Goal: Communication & Community: Answer question/provide support

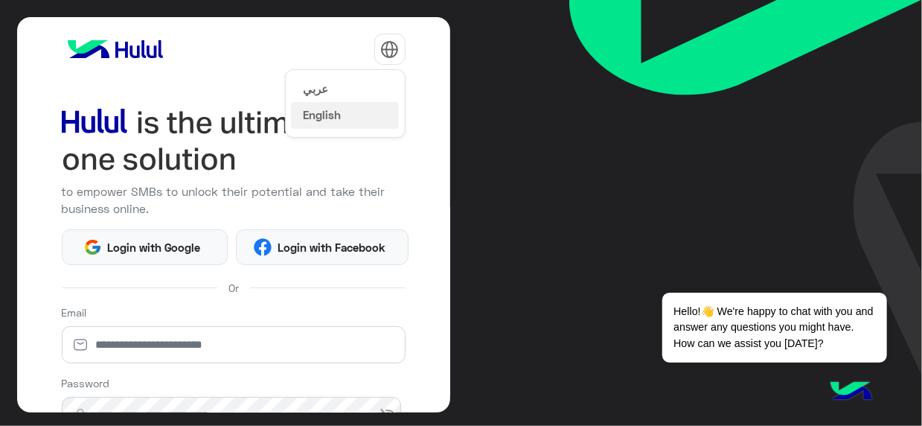
click at [389, 42] on img at bounding box center [389, 49] width 19 height 19
click at [335, 86] on button "عربي" at bounding box center [345, 87] width 108 height 25
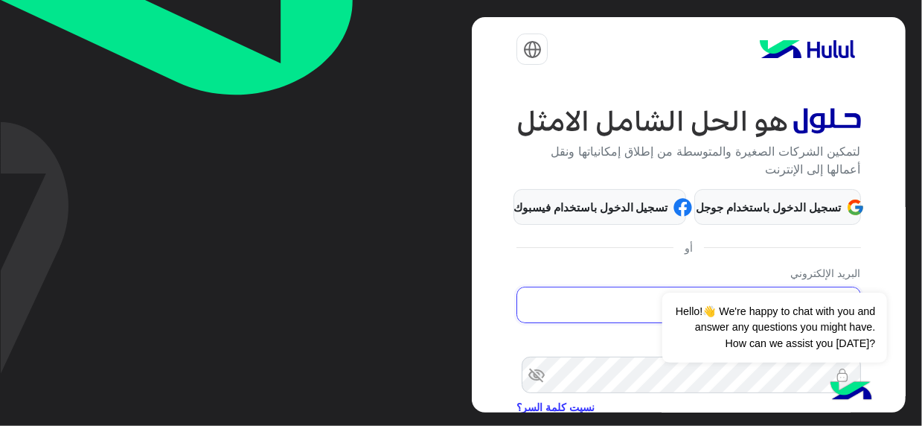
click at [637, 302] on input "email" at bounding box center [689, 305] width 344 height 37
type input "**********"
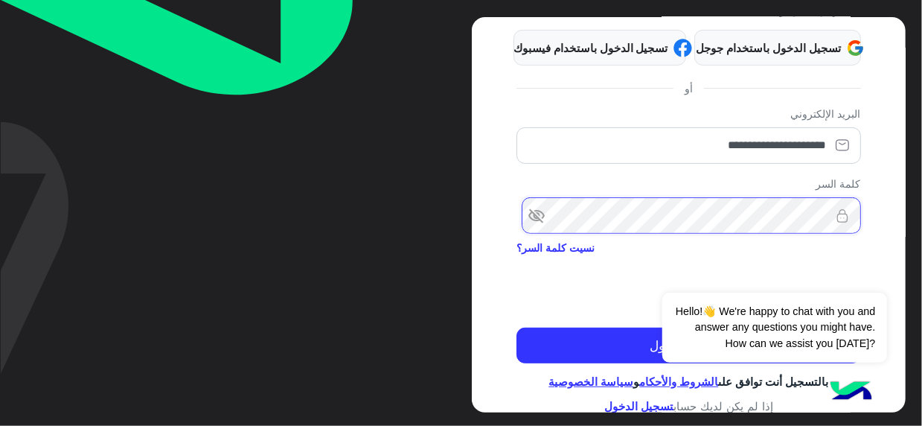
scroll to position [168, 0]
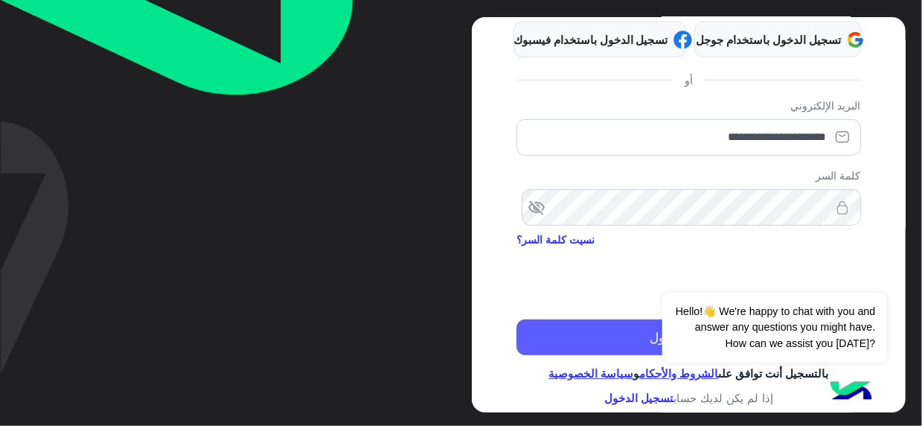
click at [593, 349] on button "تسجيل الدخول" at bounding box center [689, 337] width 344 height 36
click at [608, 338] on button "تسجيل الدخول" at bounding box center [689, 337] width 344 height 36
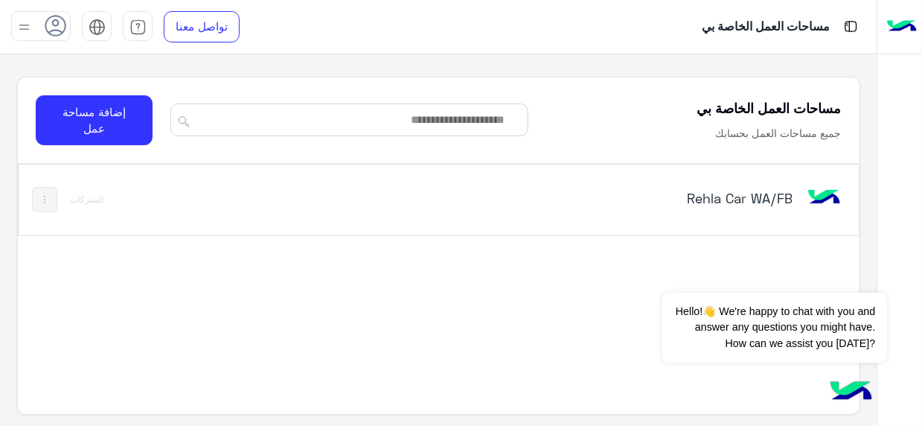
click at [797, 199] on div "Rehla Car WA/FB" at bounding box center [601, 199] width 488 height 43
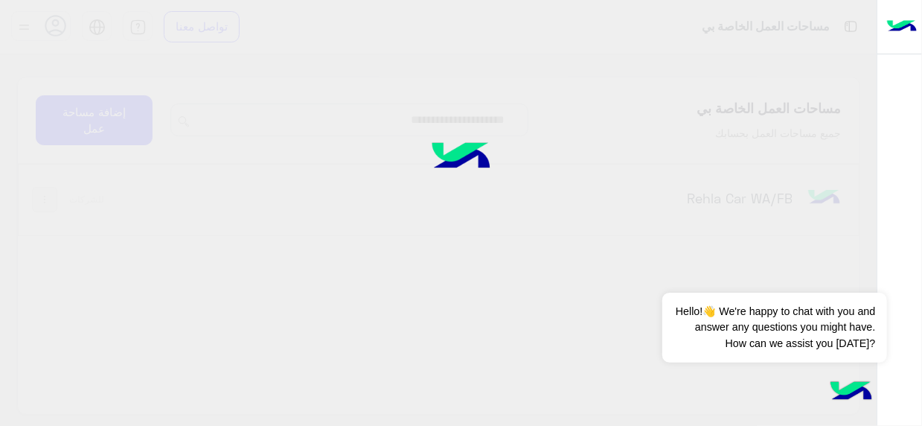
click at [762, 192] on div "مساحات العمل الخاصة بي تواصل معنا مركز المساعدة عربي English مساحات العمل الخاص…" at bounding box center [438, 213] width 877 height 426
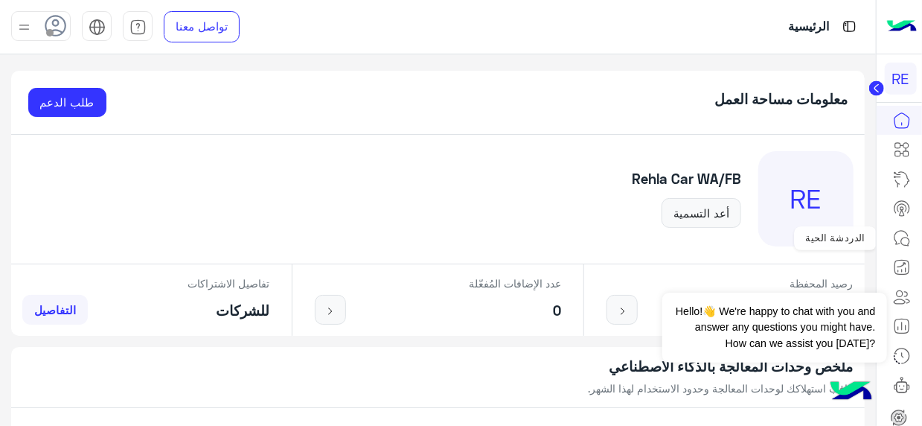
click at [905, 233] on icon at bounding box center [902, 238] width 18 height 18
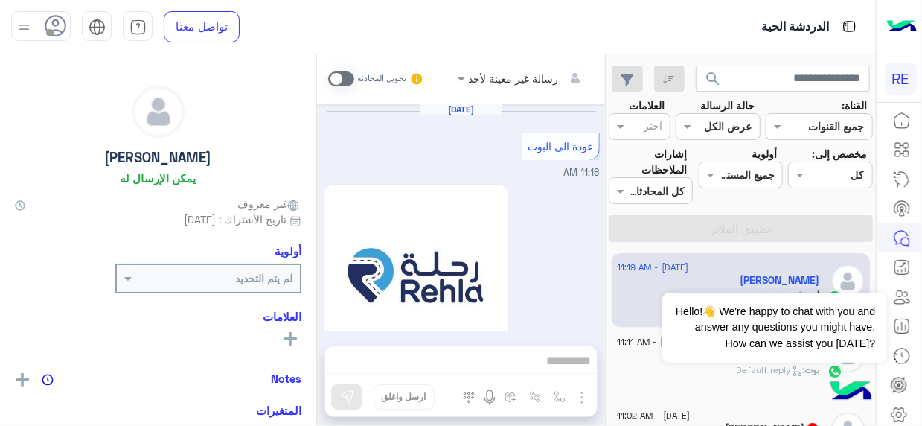
scroll to position [960, 0]
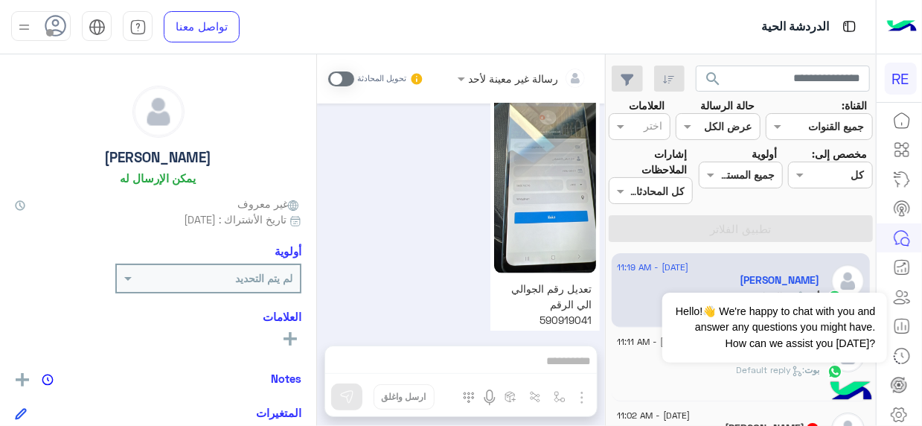
drag, startPoint x: 316, startPoint y: 313, endPoint x: 320, endPoint y: 303, distance: 10.4
click at [320, 303] on mat-drawer-container "رسالة غير معينة لأحد تحويل المحادثة [DATE] عودة الى البوت 11:18 AM اهلًا بك في …" at bounding box center [302, 242] width 605 height 377
click at [532, 321] on div "تعديل رقم الجوالي الي الرقم 590919041 11:19 AM" at bounding box center [461, 225] width 277 height 281
click at [861, 273] on button "Dismiss ✕" at bounding box center [842, 274] width 89 height 30
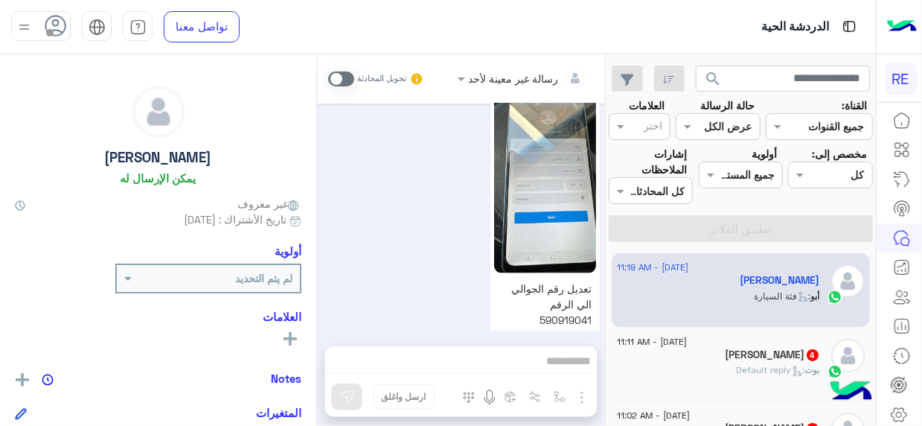
click at [607, 265] on mat-drawer-container "search القناة: القناه جميع القنوات حالة الرسالة القناه عرض الكل العلامات اختر م…" at bounding box center [438, 242] width 876 height 377
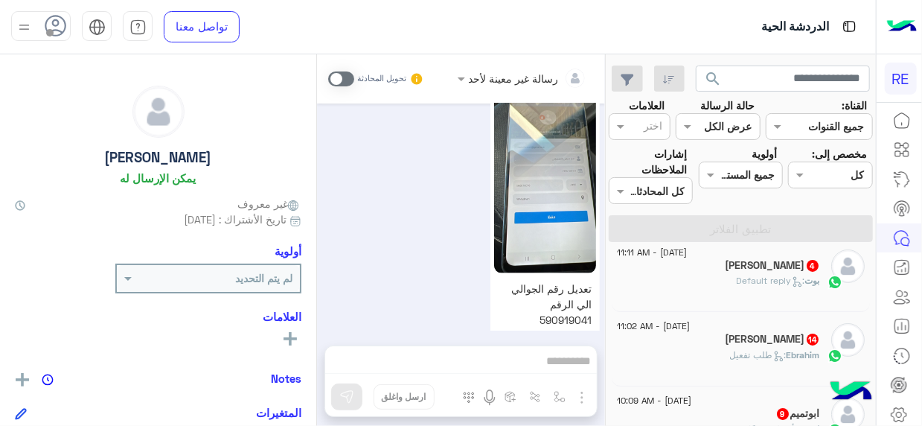
scroll to position [0, 0]
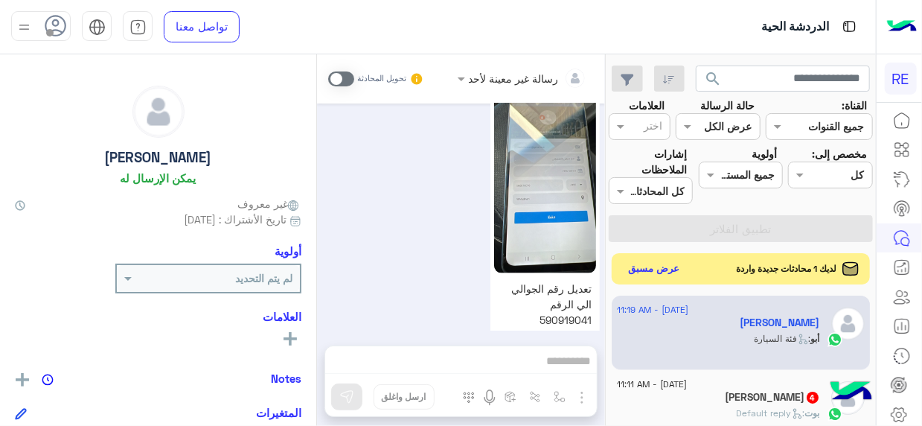
click at [654, 275] on button "عرض مسبق" at bounding box center [654, 269] width 63 height 20
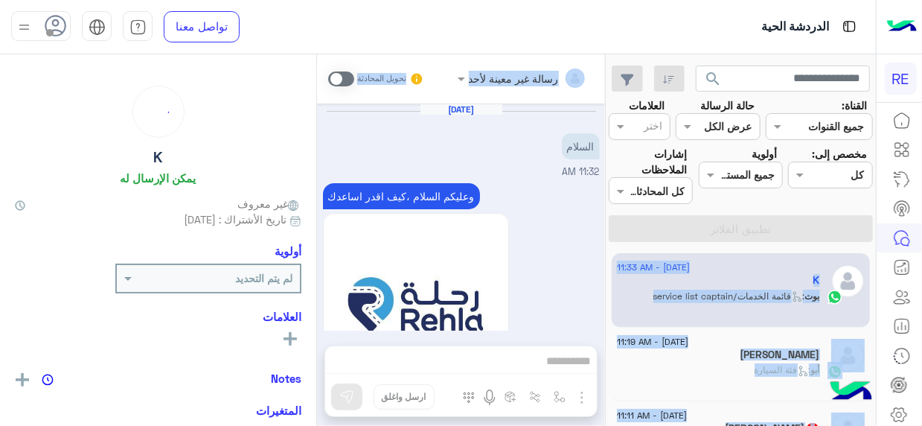
scroll to position [1125, 0]
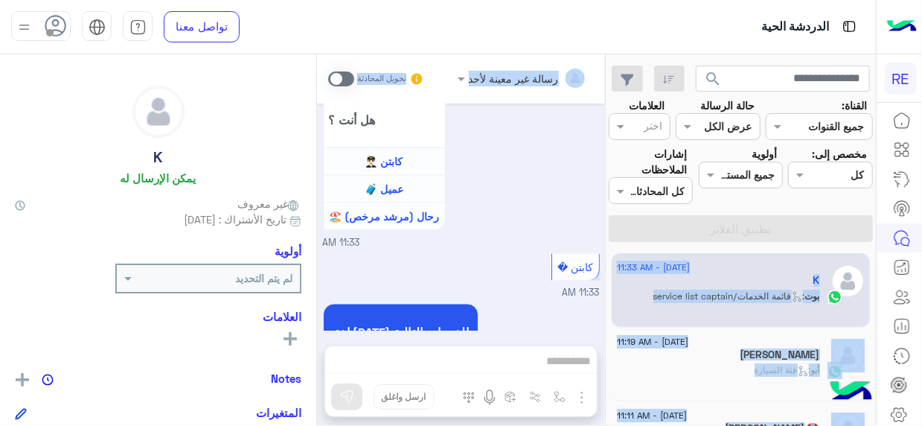
click at [729, 276] on div "K" at bounding box center [718, 282] width 203 height 16
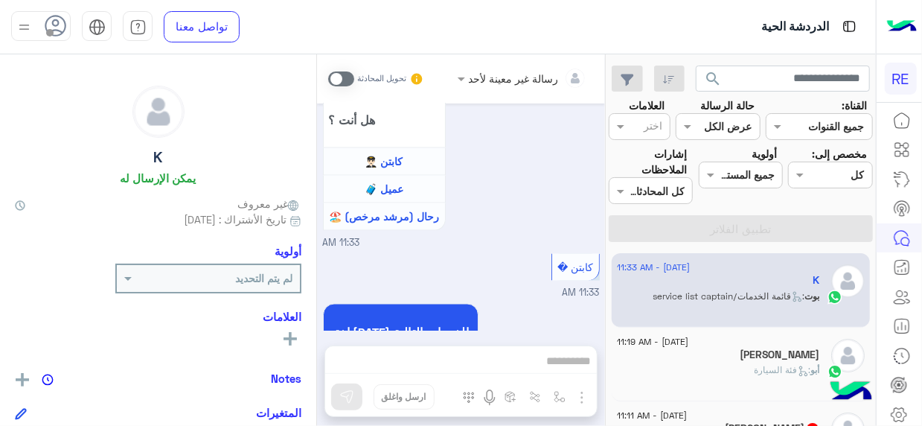
click at [789, 356] on h5 "[PERSON_NAME]" at bounding box center [781, 354] width 80 height 13
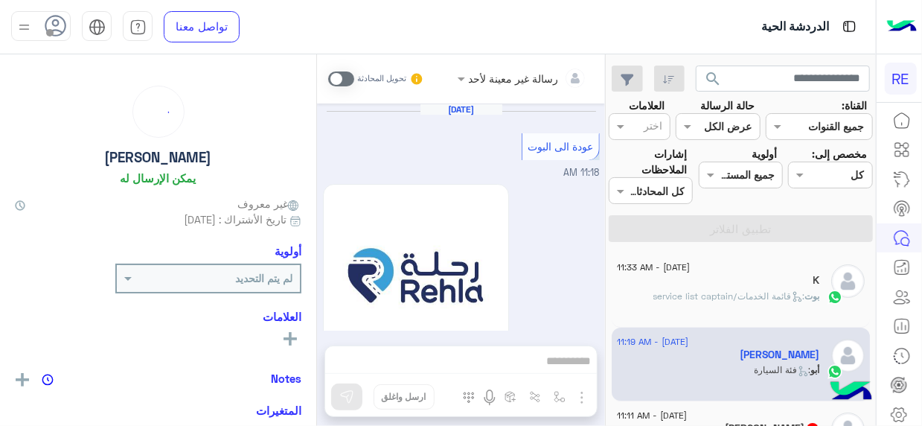
scroll to position [960, 0]
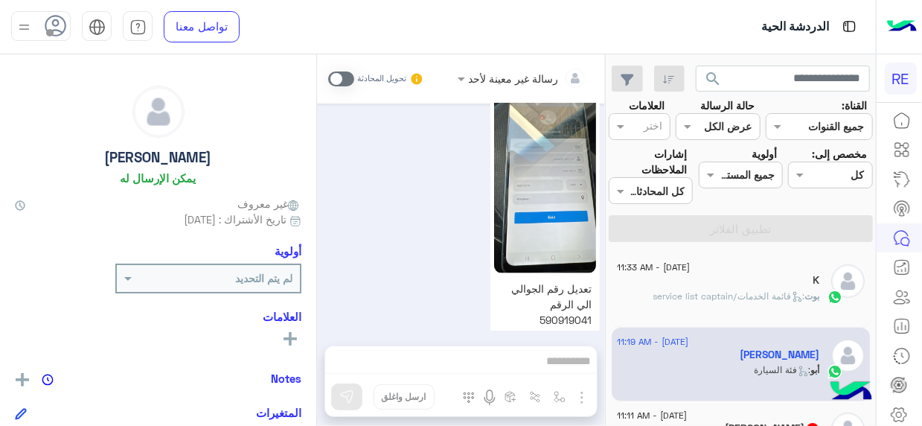
click at [517, 285] on p "تعديل رقم الجوالي الي الرقم 590919041" at bounding box center [545, 304] width 102 height 54
click at [318, 309] on div "[DATE] عودة الى البوت 11:18 AM اهلًا بك في تطبيق رحلة 👋 Welcome to [GEOGRAPHIC_…" at bounding box center [461, 216] width 288 height 227
click at [576, 358] on div "رسالة غير معينة لأحد تحويل المحادثة [DATE] عودة الى البوت 11:18 AM اهلًا بك في …" at bounding box center [461, 242] width 288 height 377
click at [351, 73] on span at bounding box center [341, 78] width 26 height 15
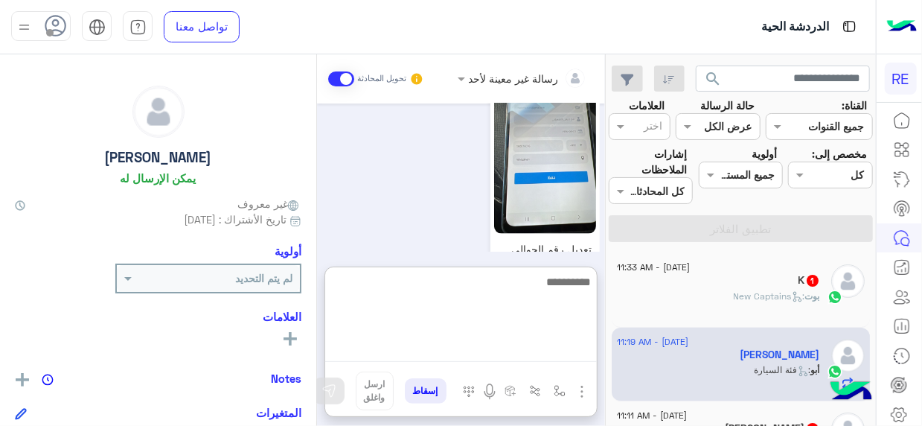
click at [578, 353] on textarea at bounding box center [461, 316] width 272 height 89
type textarea "**********"
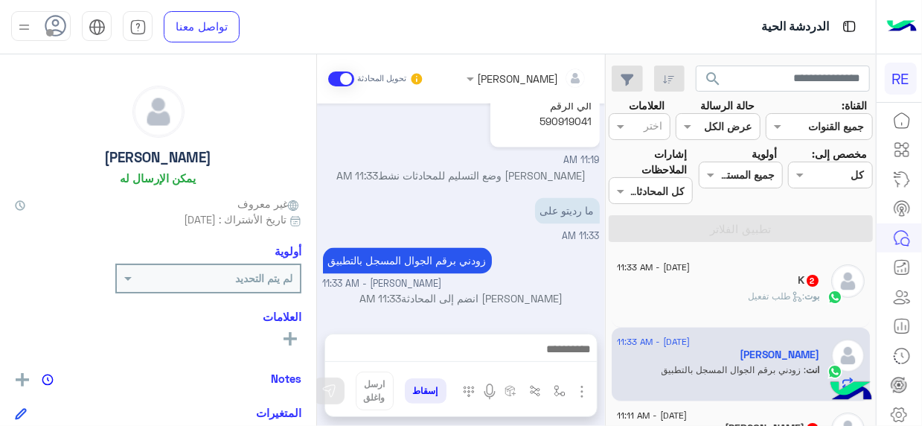
scroll to position [1154, 0]
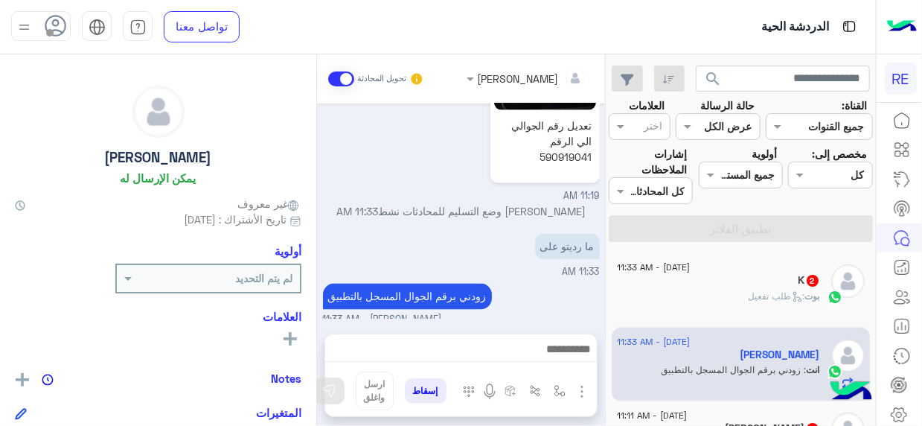
drag, startPoint x: 323, startPoint y: 310, endPoint x: 319, endPoint y: 290, distance: 20.4
click at [319, 290] on div "[DATE] عودة الى البوت 11:18 AM اهلًا بك في تطبيق رحلة 👋 Welcome to [GEOGRAPHIC_…" at bounding box center [461, 210] width 288 height 215
click at [671, 272] on span "[DATE] - 11:33 AM" at bounding box center [653, 267] width 73 height 13
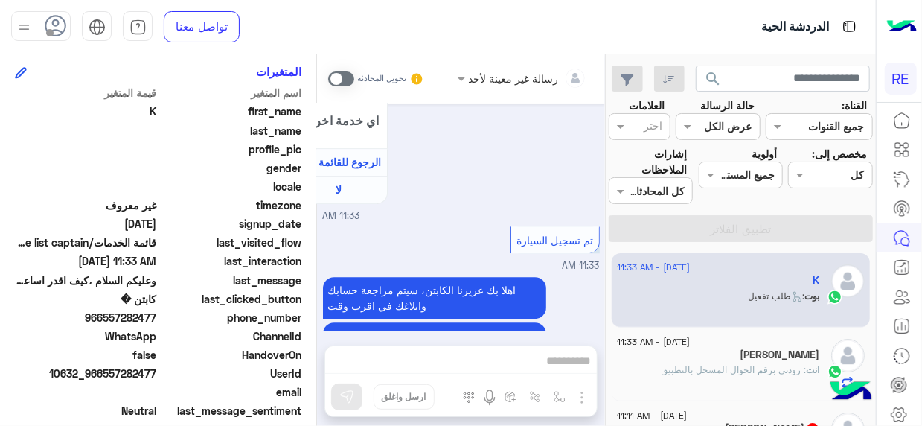
scroll to position [375, 0]
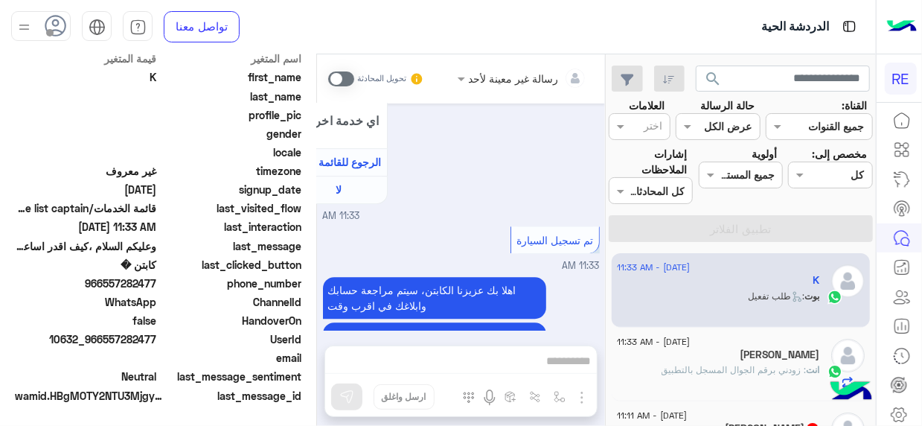
drag, startPoint x: 106, startPoint y: 334, endPoint x: 158, endPoint y: 338, distance: 51.5
click at [157, 338] on span "10632_966557282477" at bounding box center [86, 339] width 142 height 16
copy span "557282477"
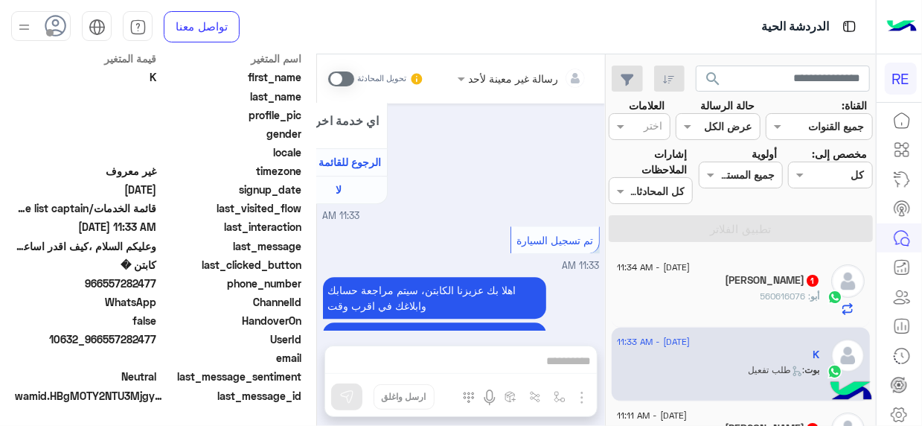
click at [581, 357] on div "رسالة غير معينة لأحد تحويل المحادثة [DATE] السلام 11:32 AM وعليكم السلام ،كيف ا…" at bounding box center [461, 242] width 288 height 377
click at [345, 80] on span at bounding box center [341, 78] width 26 height 15
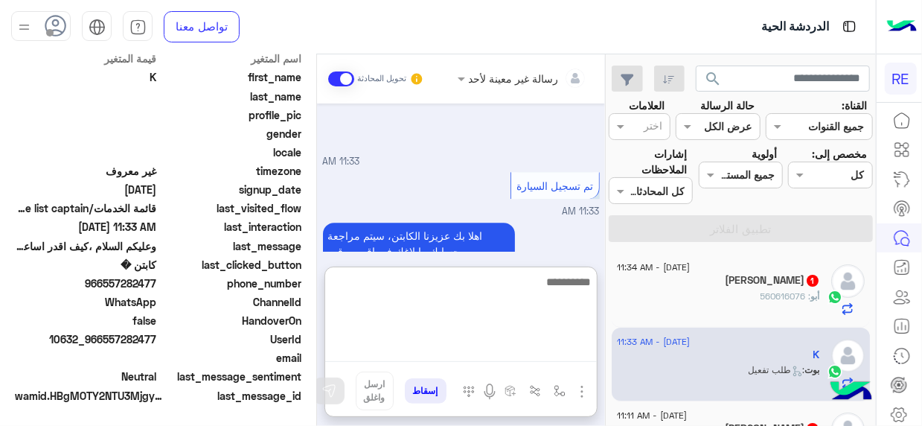
click at [580, 360] on textarea at bounding box center [461, 316] width 272 height 89
type textarea "**********"
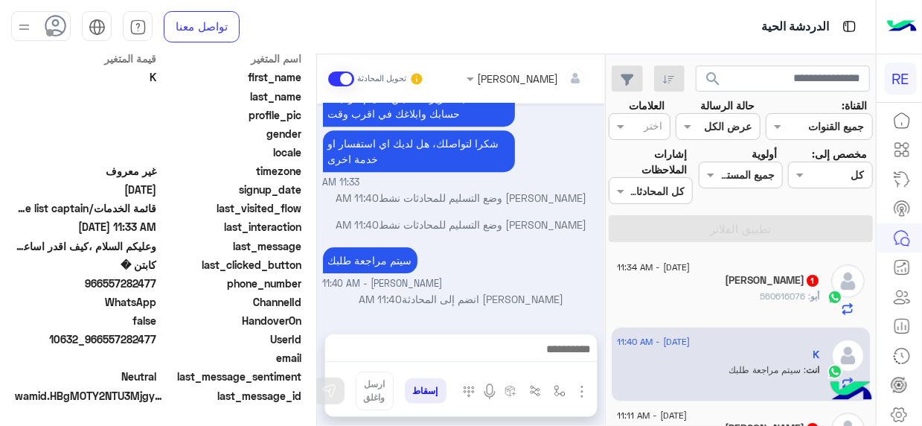
scroll to position [2191, 0]
click at [806, 283] on span "1" at bounding box center [813, 279] width 15 height 13
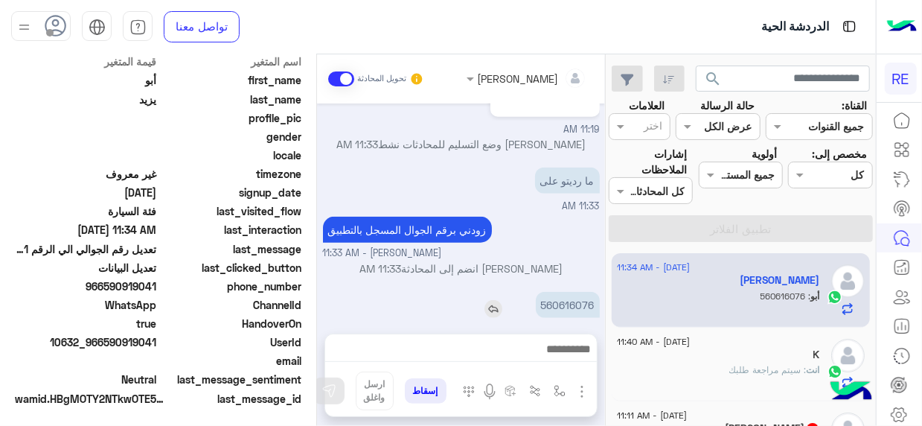
scroll to position [375, 0]
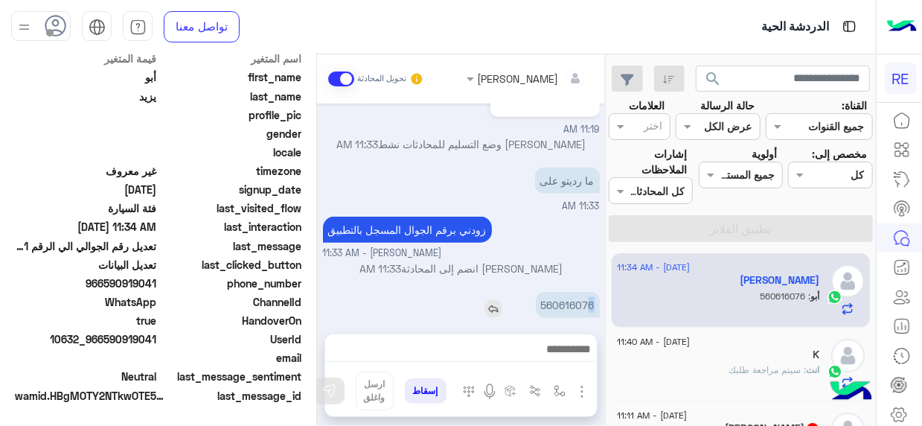
drag, startPoint x: 598, startPoint y: 282, endPoint x: 587, endPoint y: 285, distance: 11.6
click at [587, 292] on p "560616076" at bounding box center [568, 305] width 64 height 26
copy p "560616076"
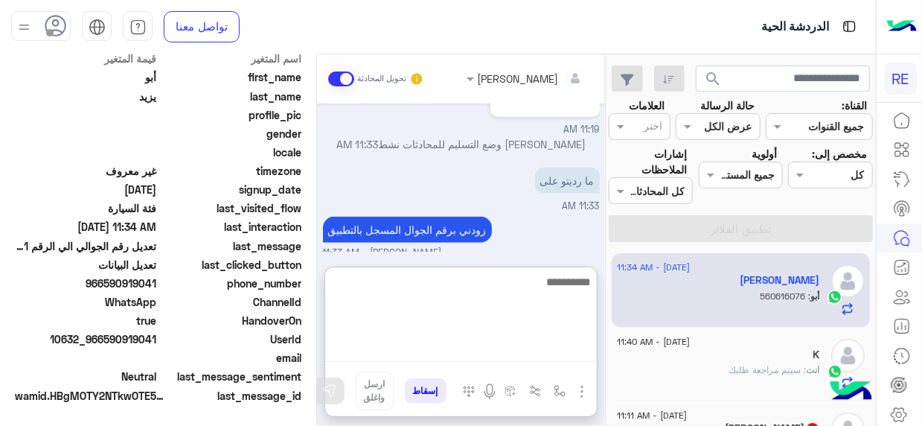
click at [564, 360] on textarea at bounding box center [461, 316] width 272 height 89
type textarea "******"
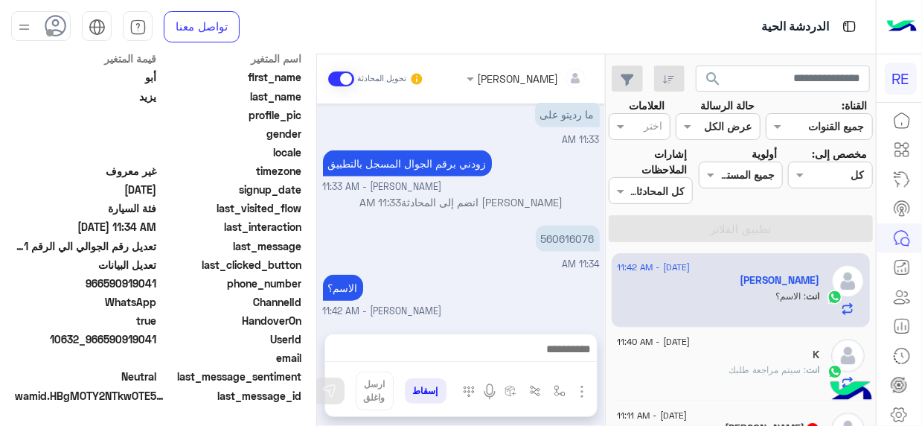
scroll to position [596, 0]
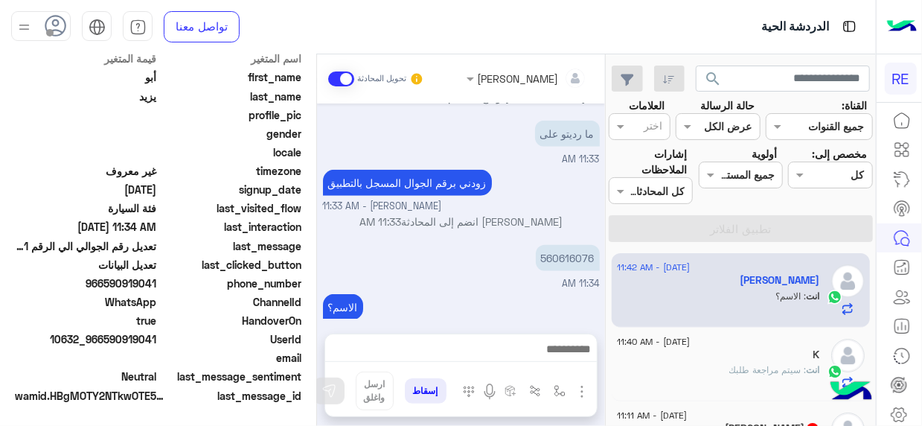
click at [266, 122] on div "profile_pic" at bounding box center [158, 116] width 287 height 19
drag, startPoint x: 606, startPoint y: 263, endPoint x: 611, endPoint y: 254, distance: 10.0
click at [611, 254] on mat-drawer-container "search القناة: القناه جميع القنوات حالة الرسالة القناه عرض الكل العلامات اختر م…" at bounding box center [438, 242] width 876 height 377
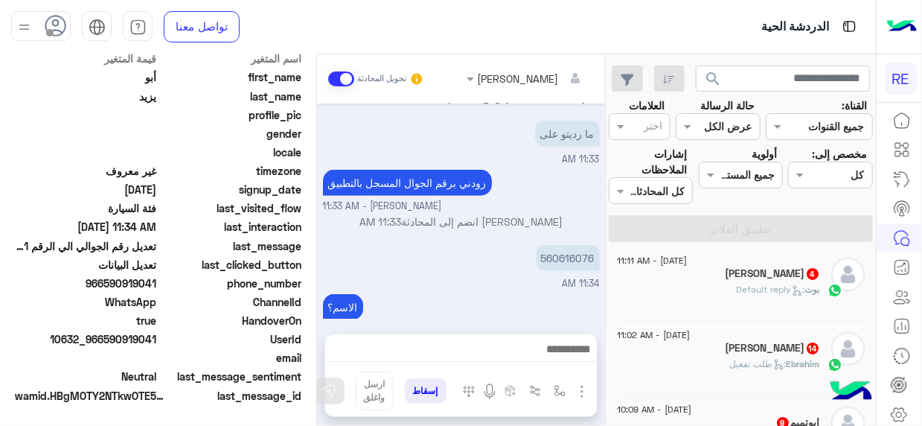
scroll to position [163, 0]
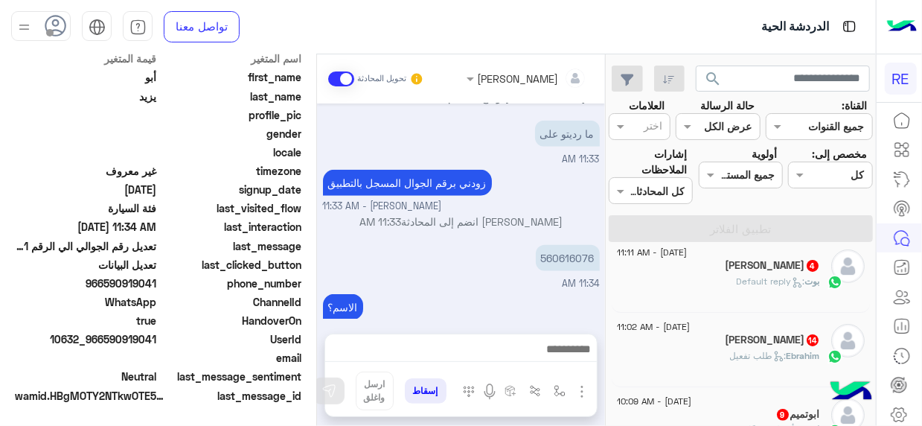
click at [719, 351] on div "Ebrahim : طلب تفعيل" at bounding box center [718, 362] width 203 height 26
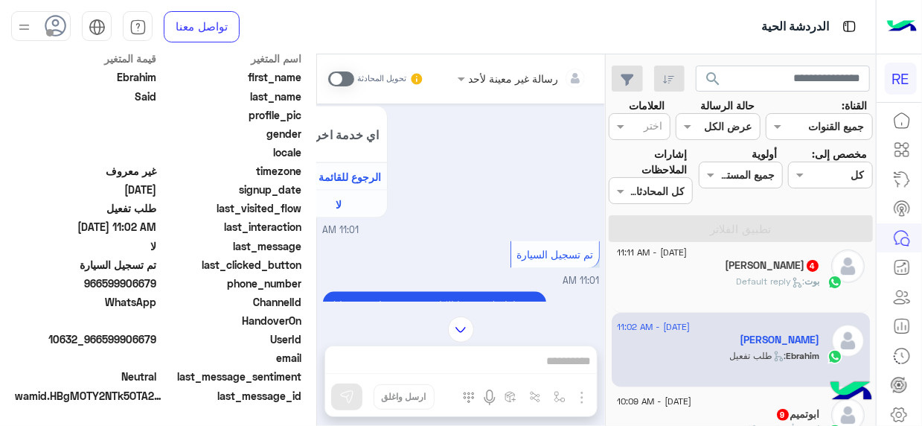
scroll to position [1103, 0]
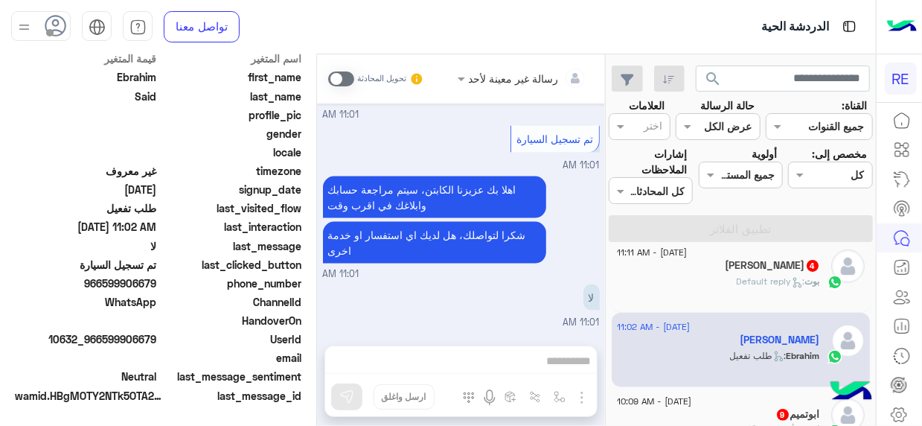
click at [348, 78] on span at bounding box center [341, 78] width 26 height 15
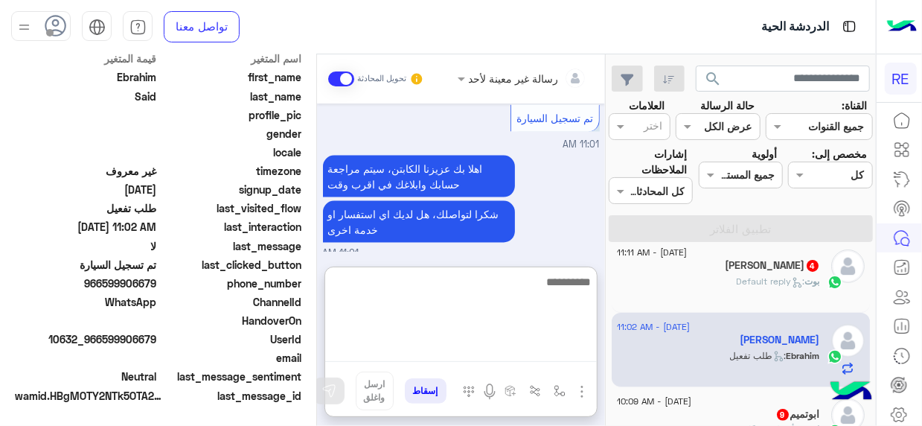
click at [580, 357] on textarea at bounding box center [461, 316] width 272 height 89
type textarea "**********"
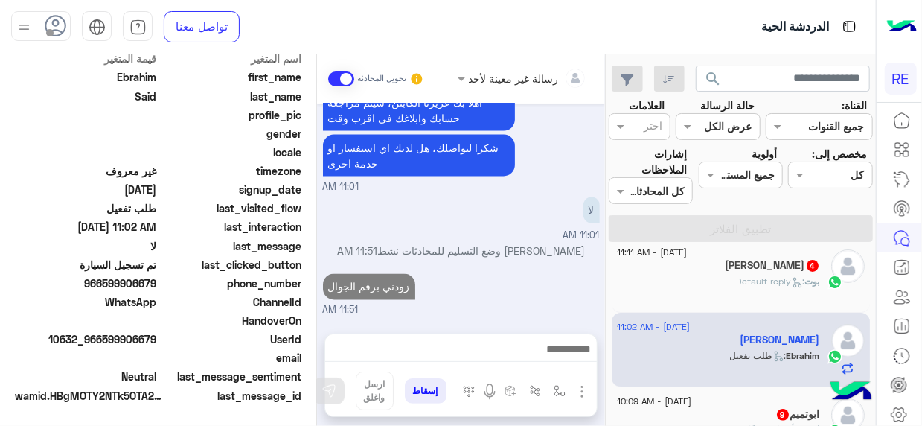
scroll to position [1222, 0]
click at [702, 408] on div "ابوتميم 9" at bounding box center [718, 416] width 203 height 16
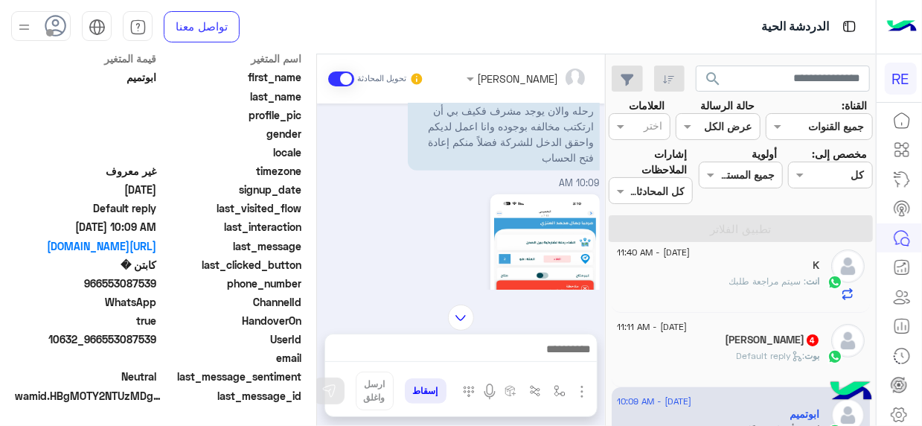
scroll to position [907, 0]
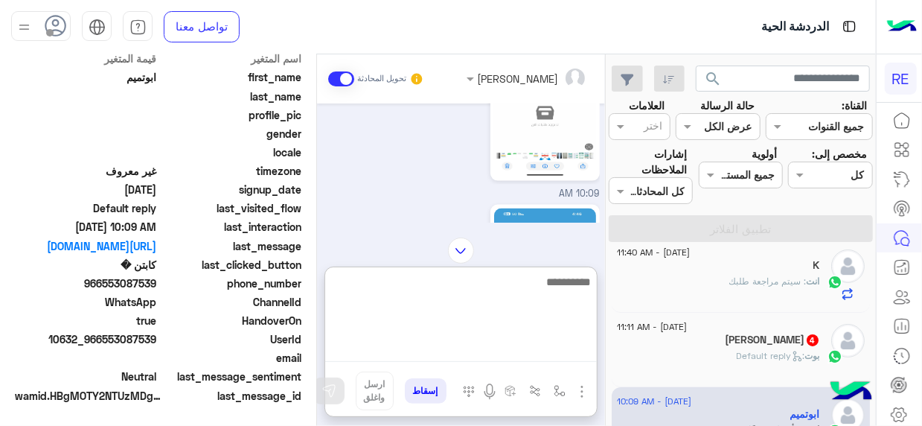
click at [563, 356] on textarea at bounding box center [461, 316] width 272 height 89
type textarea "**********"
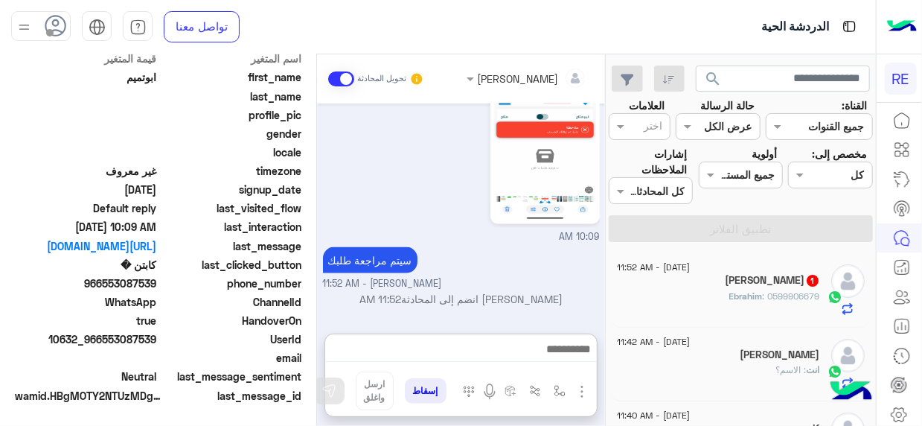
scroll to position [1104, 0]
click at [679, 277] on div "Ebrahim Said 1" at bounding box center [718, 282] width 203 height 16
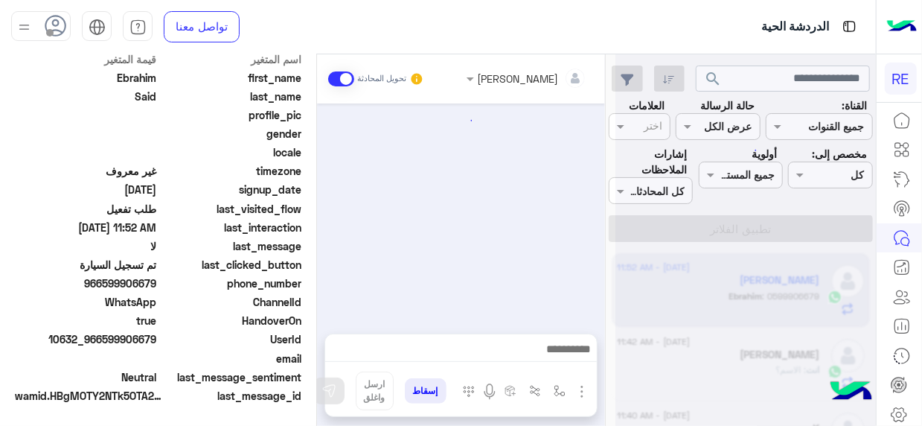
scroll to position [421, 0]
